Goal: Download file/media

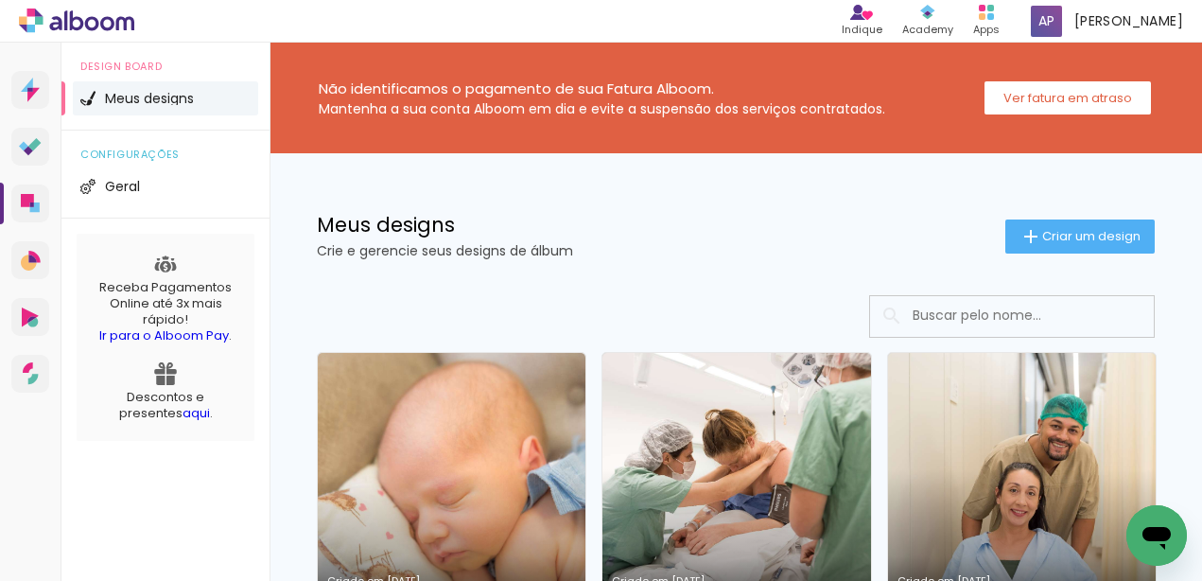
scroll to position [189, 0]
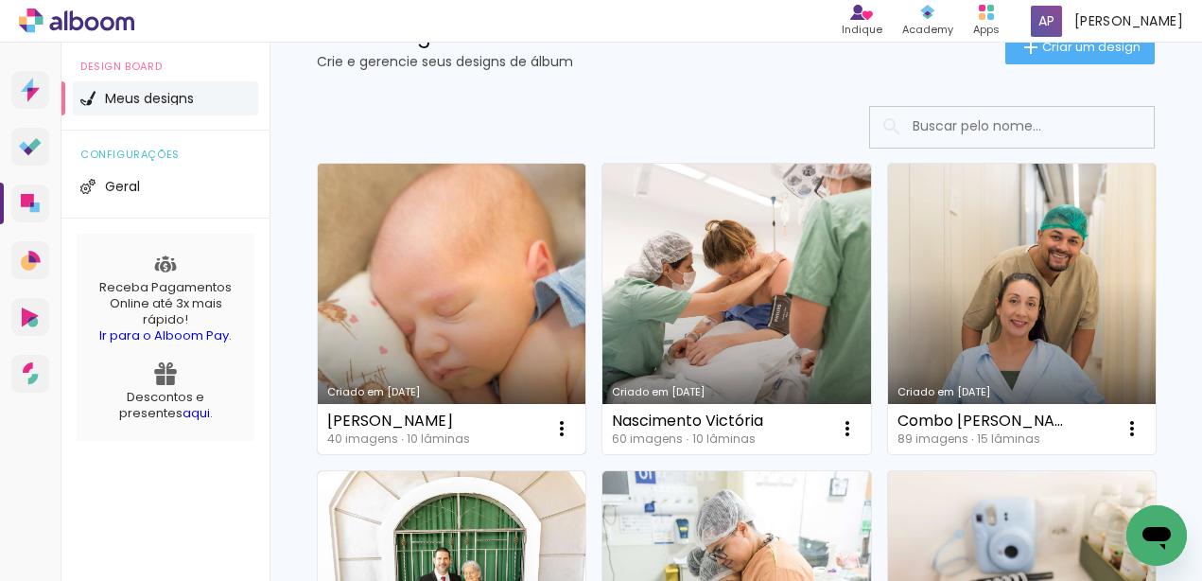
click at [386, 387] on div "Criado em [DATE]" at bounding box center [451, 392] width 249 height 10
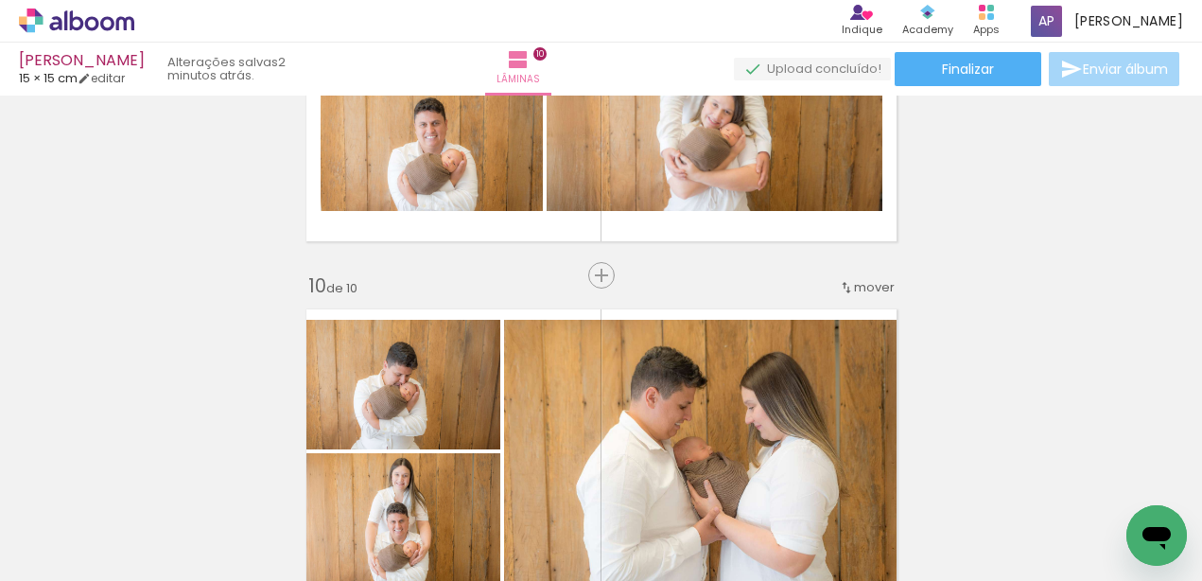
scroll to position [3215, 0]
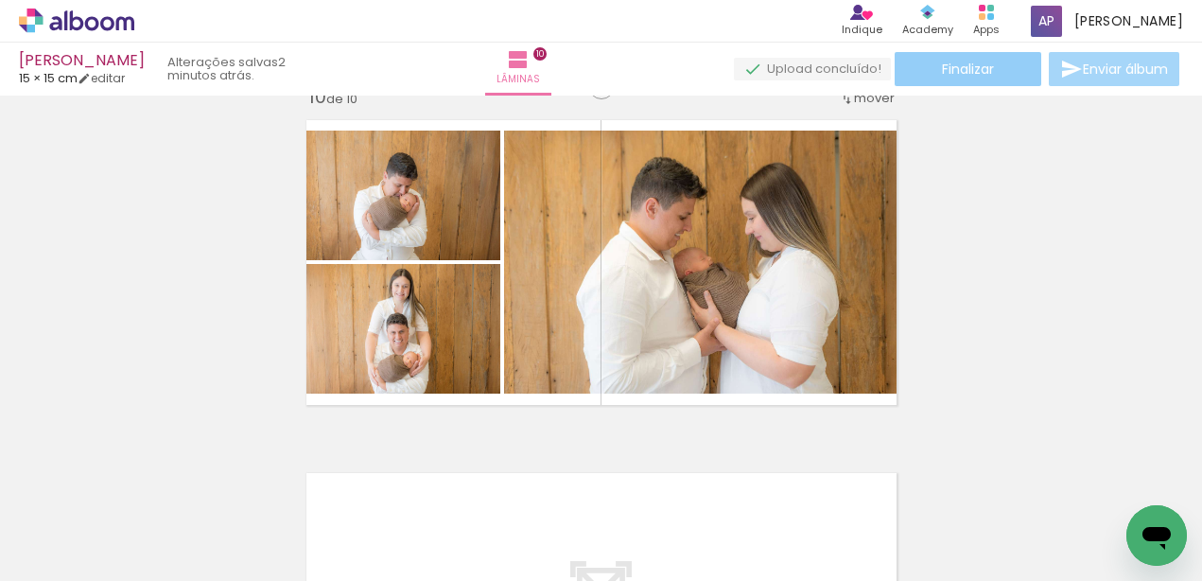
click at [942, 70] on span "Finalizar" at bounding box center [968, 68] width 52 height 13
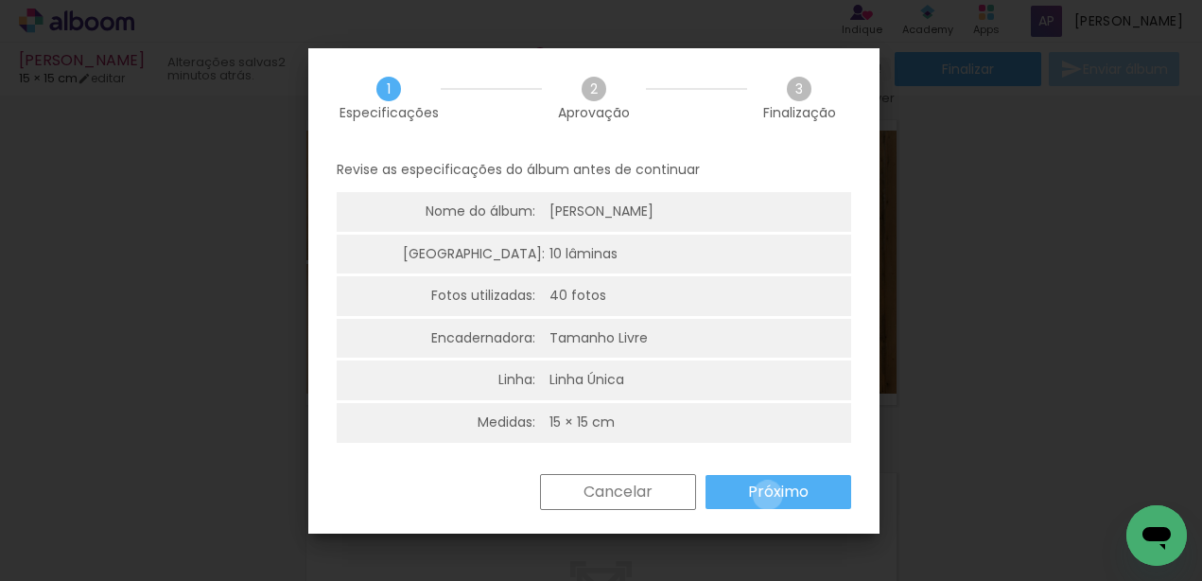
click at [0, 0] on slot "Próximo" at bounding box center [0, 0] width 0 height 0
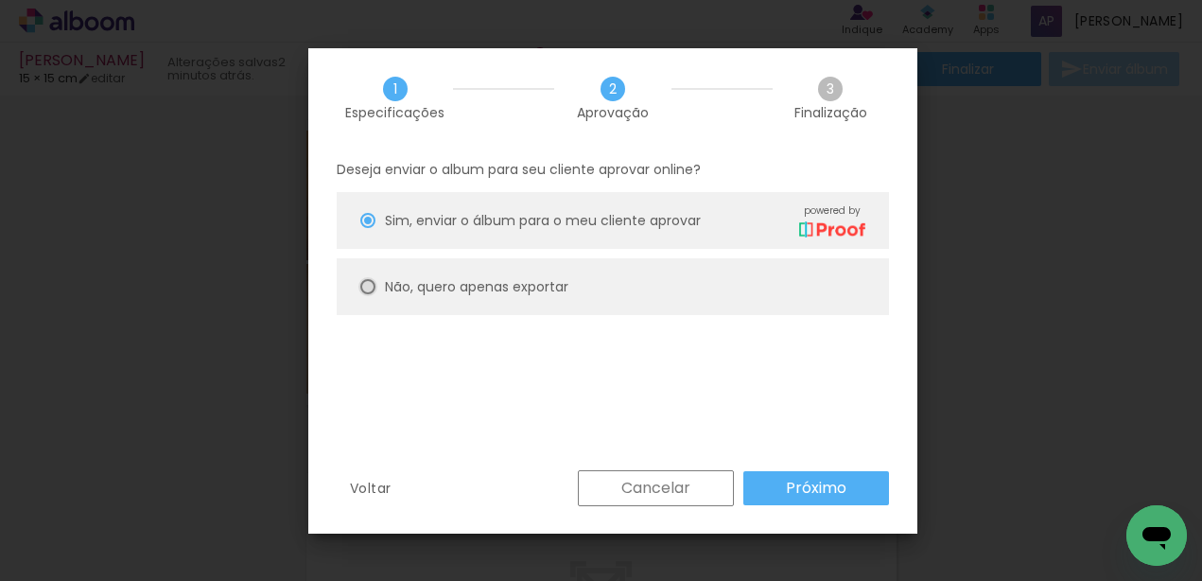
click at [364, 293] on div at bounding box center [367, 286] width 15 height 15
type paper-radio-button "on"
click at [0, 0] on slot "Próximo" at bounding box center [0, 0] width 0 height 0
type input "Alta, 300 DPI"
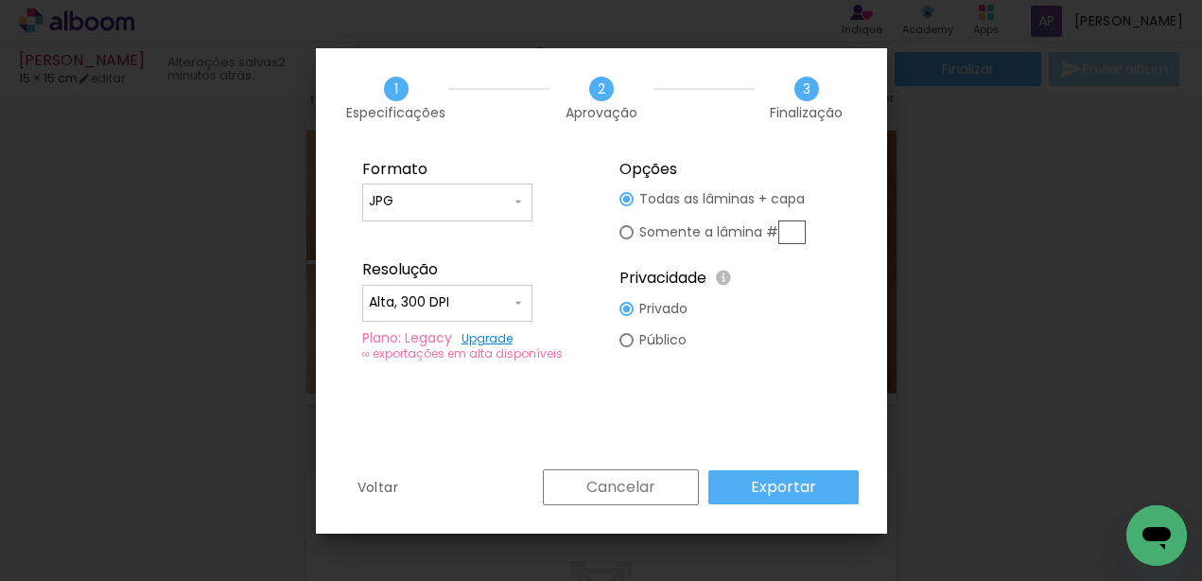
click at [0, 0] on slot "Exportar" at bounding box center [0, 0] width 0 height 0
